Goal: Information Seeking & Learning: Understand process/instructions

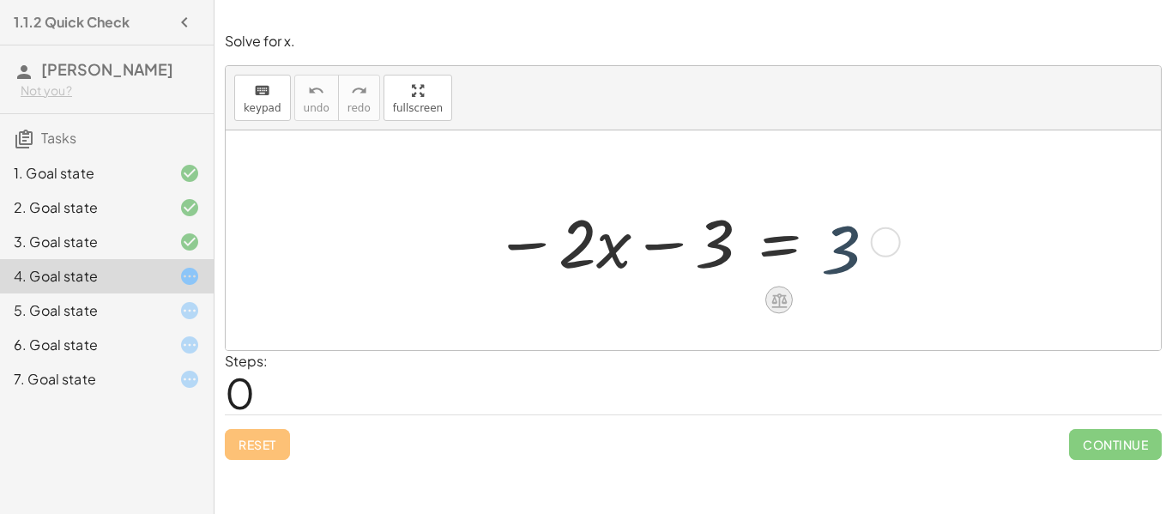
click at [785, 311] on div at bounding box center [778, 299] width 27 height 27
click at [781, 309] on span "×" at bounding box center [779, 300] width 10 height 25
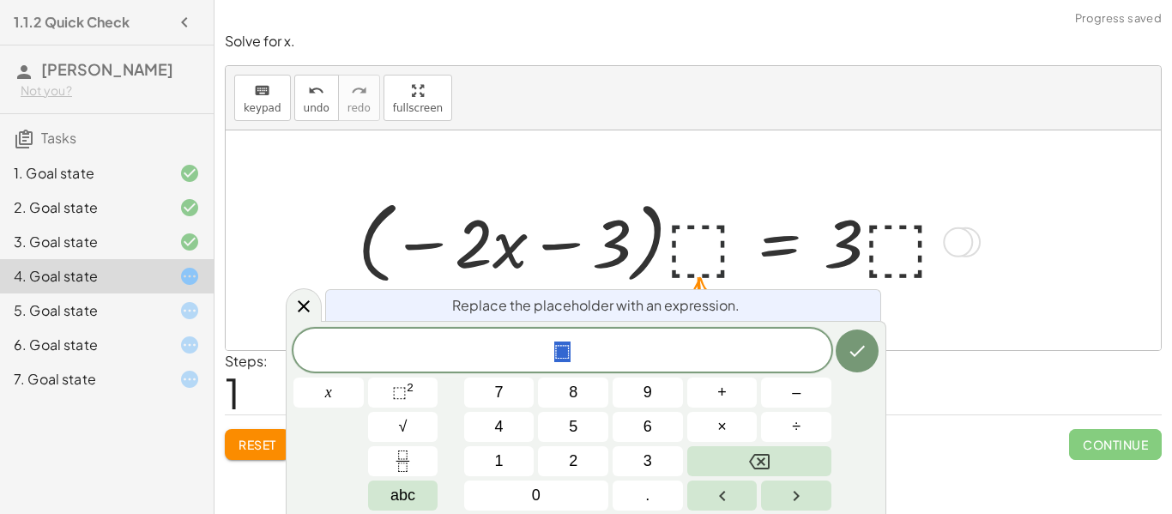
scroll to position [1, 0]
click at [826, 338] on div "* ⬚" at bounding box center [562, 350] width 538 height 43
click at [244, 456] on button "Reset" at bounding box center [257, 444] width 65 height 31
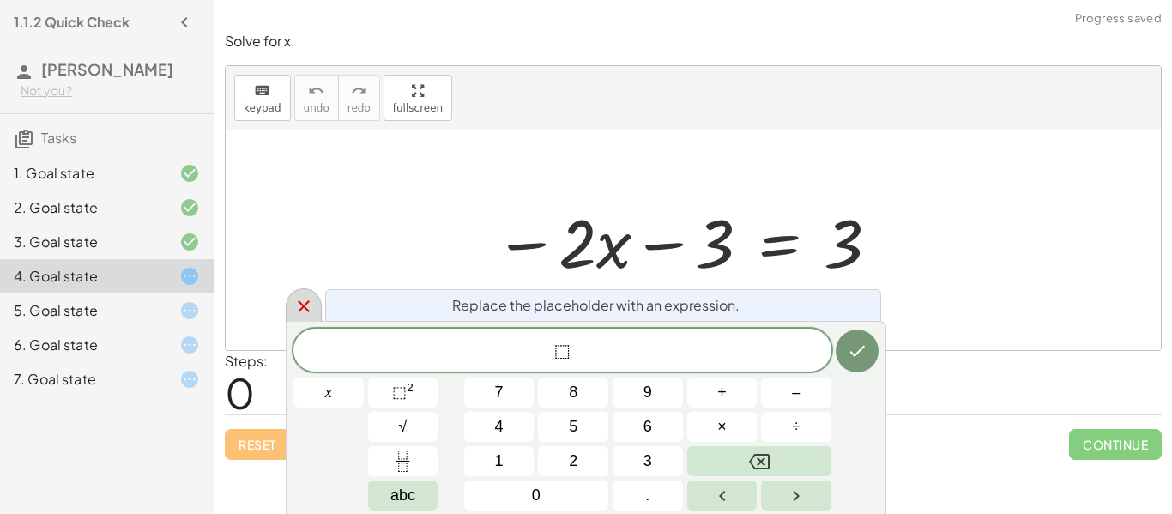
click at [304, 308] on icon at bounding box center [303, 306] width 21 height 21
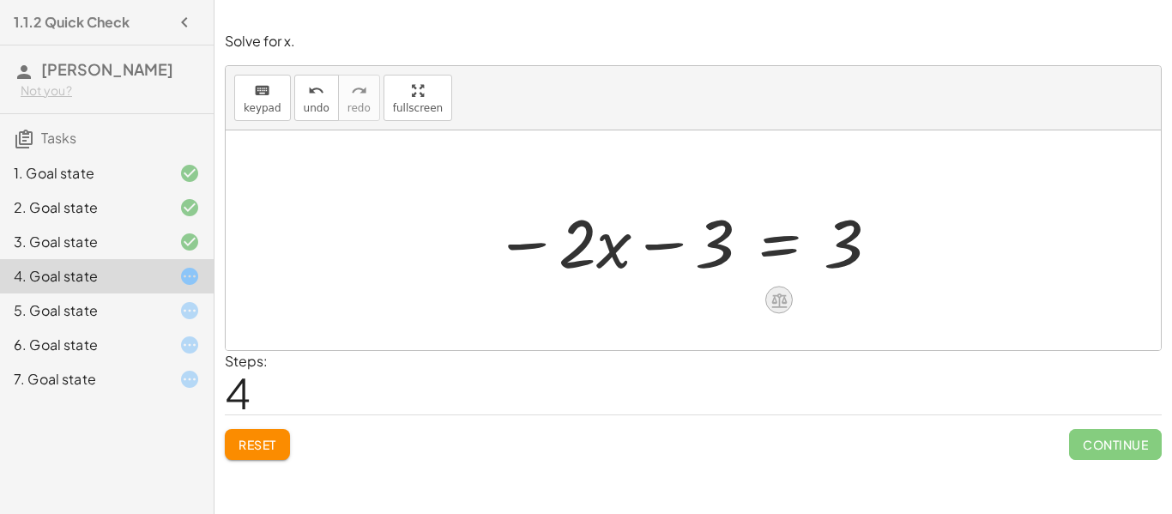
click at [765, 295] on div at bounding box center [778, 299] width 27 height 27
click at [711, 304] on span "+" at bounding box center [710, 300] width 10 height 25
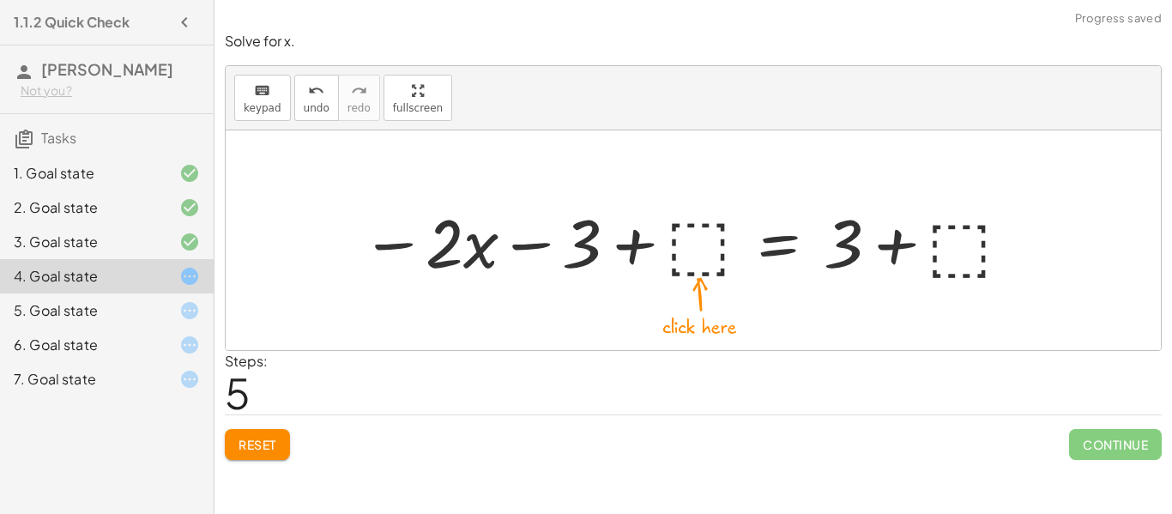
click at [274, 432] on button "Reset" at bounding box center [257, 444] width 65 height 31
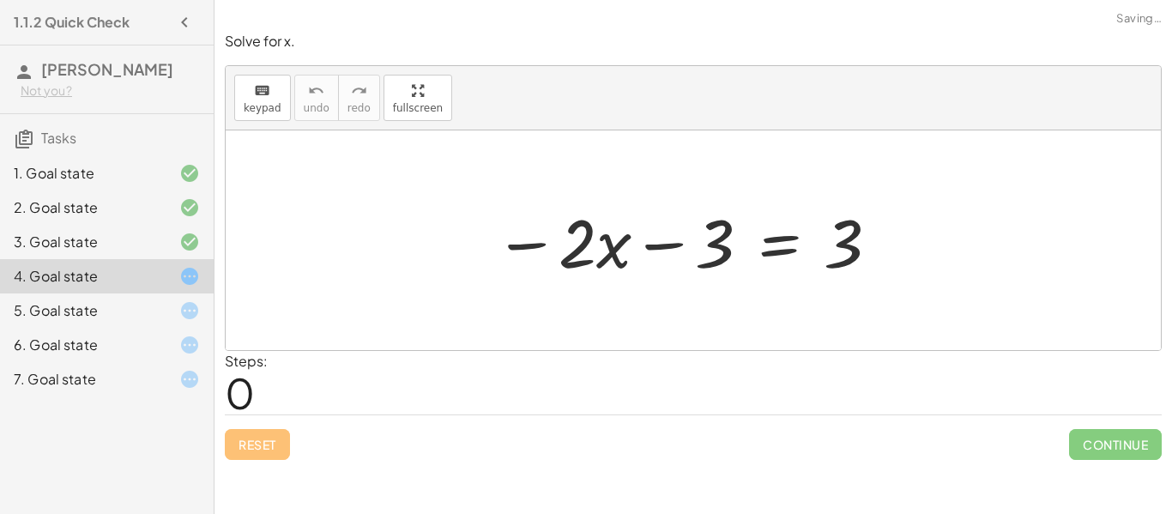
click at [191, 320] on icon at bounding box center [189, 310] width 21 height 21
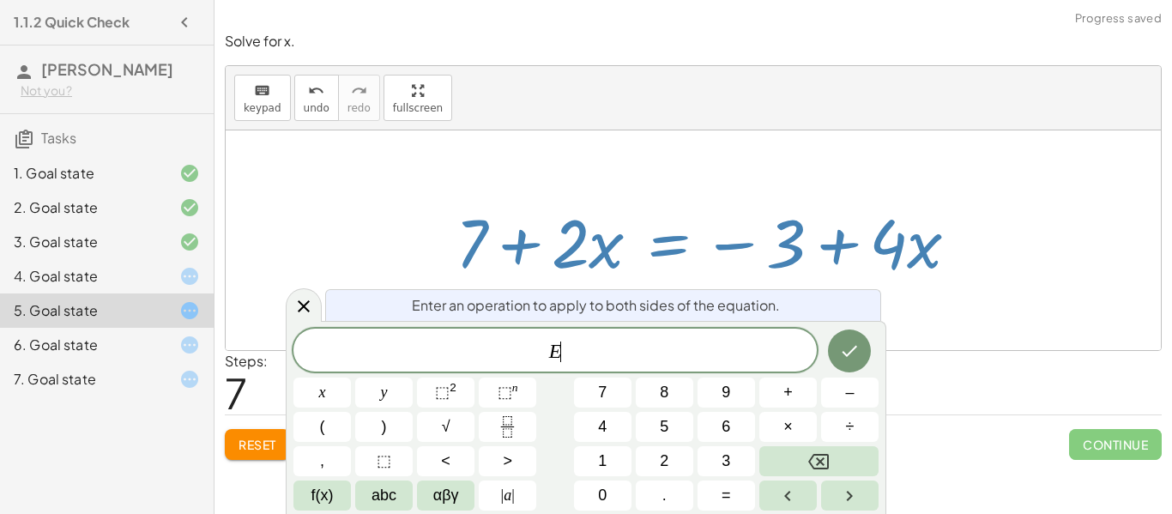
scroll to position [2, 0]
click at [290, 296] on div at bounding box center [304, 304] width 36 height 33
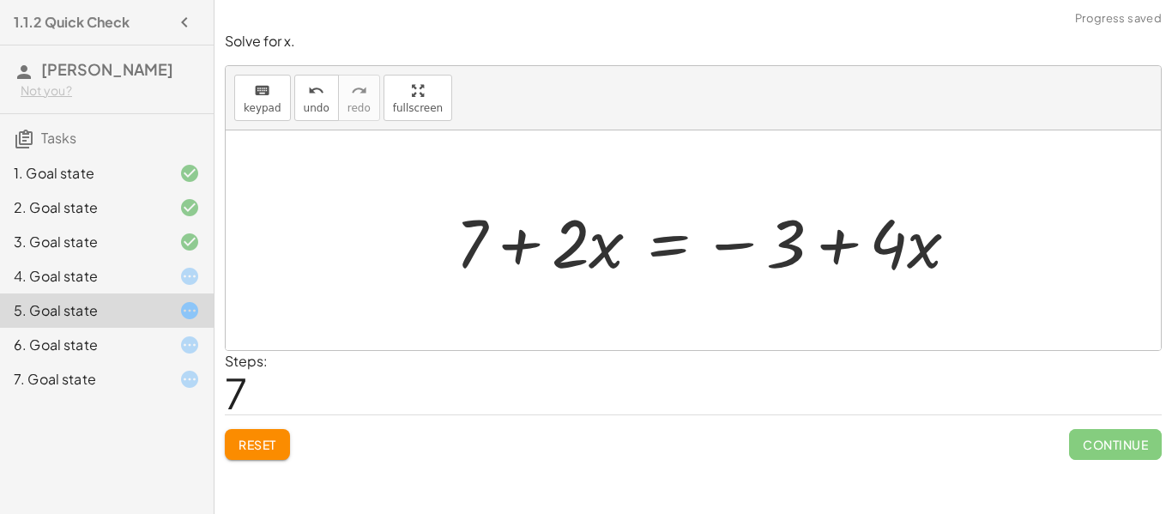
click at [788, 247] on div at bounding box center [714, 240] width 534 height 88
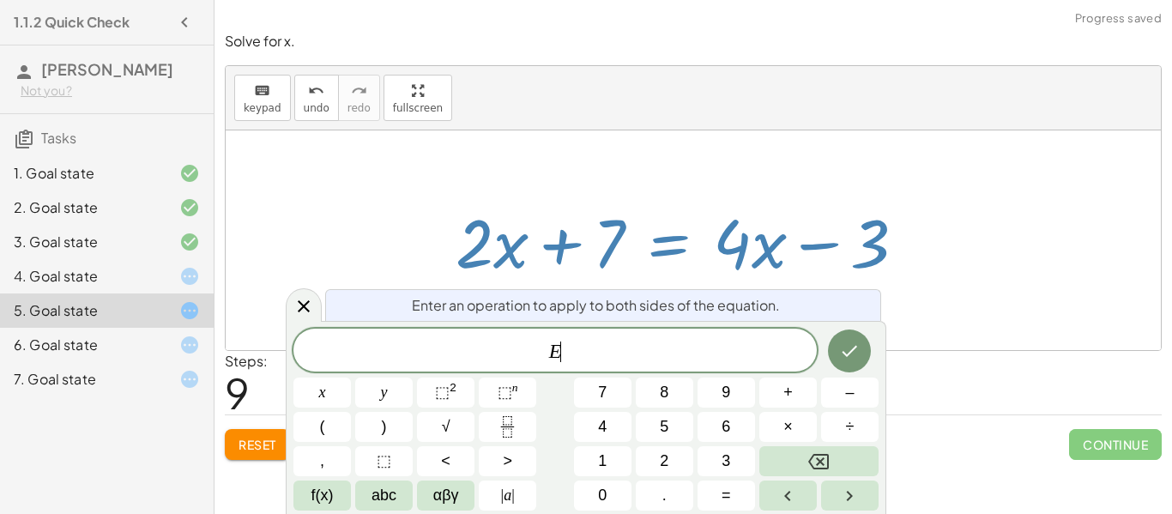
scroll to position [3, 0]
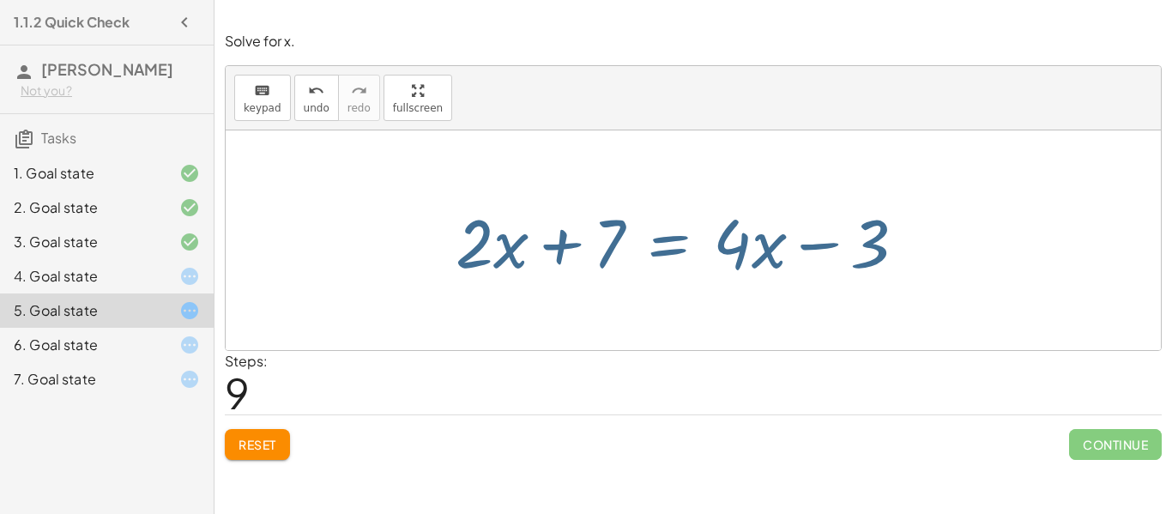
click at [193, 336] on icon at bounding box center [189, 345] width 21 height 21
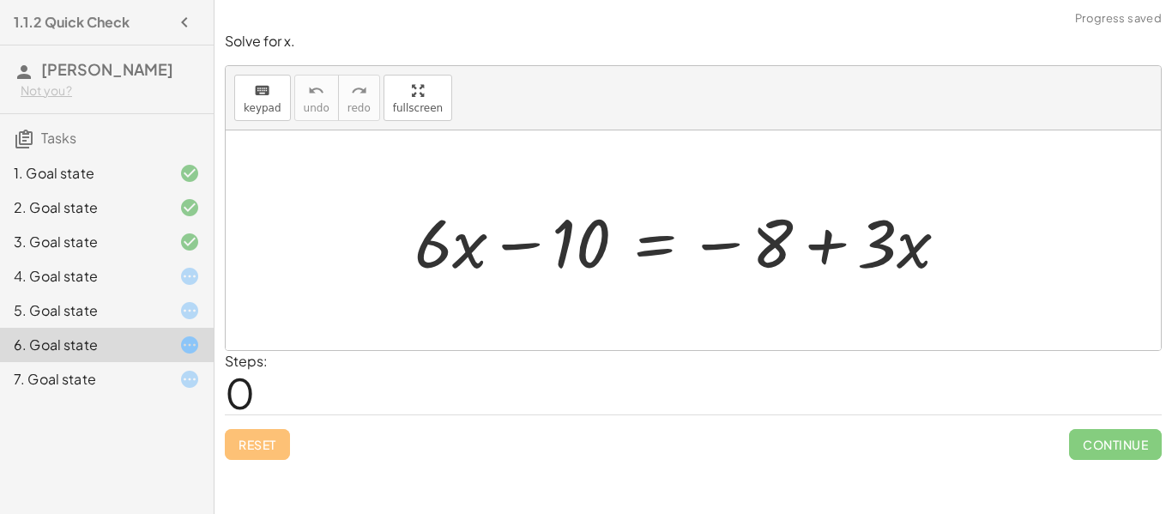
click at [178, 367] on div "7. Goal state" at bounding box center [107, 379] width 214 height 34
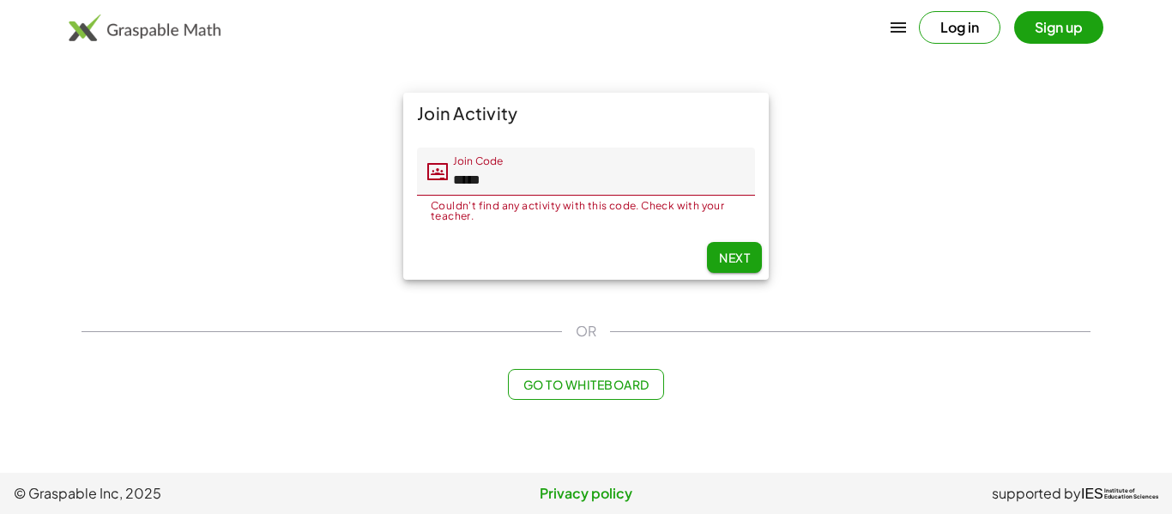
click at [719, 257] on span "Next" at bounding box center [734, 257] width 31 height 15
click at [733, 250] on span "Next" at bounding box center [734, 257] width 31 height 15
